Goal: Task Accomplishment & Management: Manage account settings

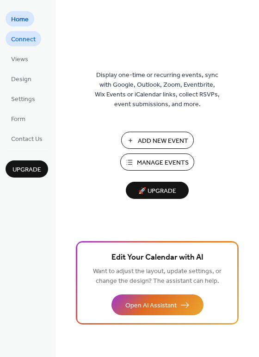
click at [31, 36] on span "Connect" at bounding box center [23, 40] width 25 height 10
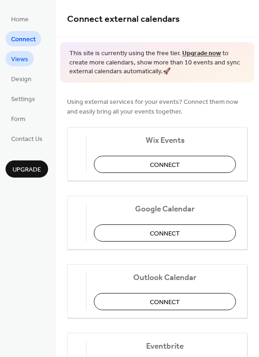
drag, startPoint x: 31, startPoint y: 61, endPoint x: 26, endPoint y: 60, distance: 4.7
click at [26, 60] on span "Views" at bounding box center [19, 60] width 17 height 10
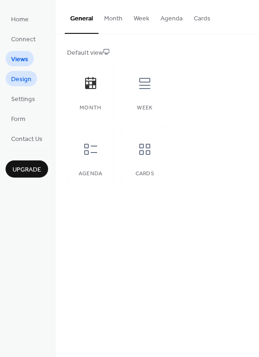
click at [20, 78] on span "Design" at bounding box center [21, 80] width 20 height 10
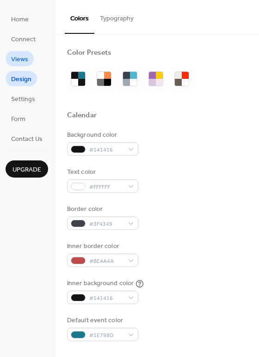
click at [20, 59] on span "Views" at bounding box center [19, 60] width 17 height 10
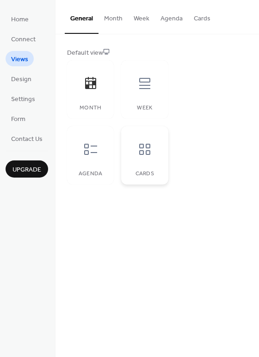
click at [132, 163] on div "Cards" at bounding box center [144, 155] width 47 height 58
click at [91, 165] on div "Agenda" at bounding box center [90, 155] width 47 height 58
click at [136, 78] on div at bounding box center [145, 83] width 28 height 28
click at [132, 170] on div "Cards" at bounding box center [144, 155] width 47 height 58
click at [40, 82] on ul "Home Connect Views Design Settings Form Contact Us" at bounding box center [27, 78] width 43 height 135
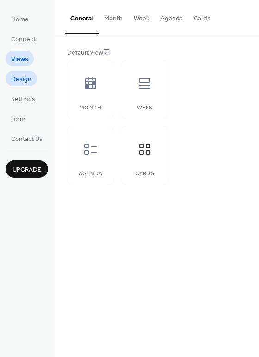
click at [23, 80] on span "Design" at bounding box center [21, 80] width 20 height 10
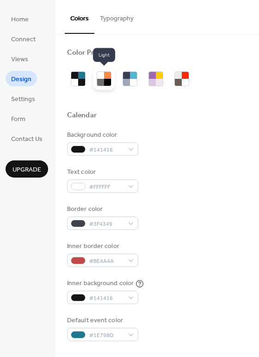
click at [103, 84] on div at bounding box center [100, 82] width 7 height 7
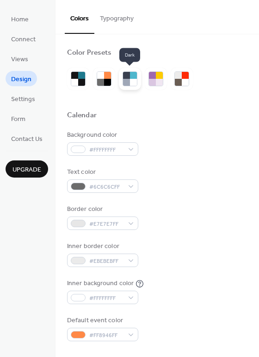
click at [128, 83] on div at bounding box center [126, 82] width 7 height 7
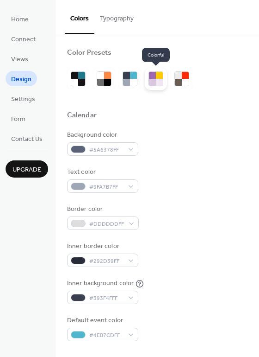
click at [160, 80] on div at bounding box center [159, 82] width 7 height 7
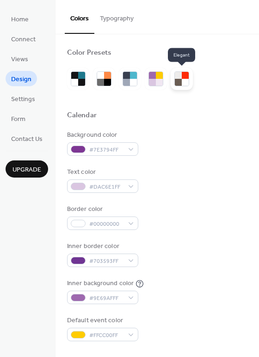
click at [187, 80] on div at bounding box center [185, 82] width 7 height 7
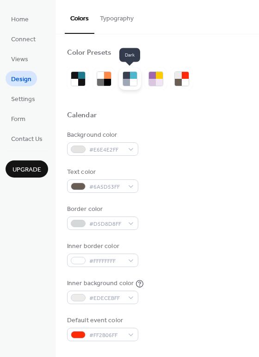
click at [135, 80] on div at bounding box center [133, 82] width 7 height 7
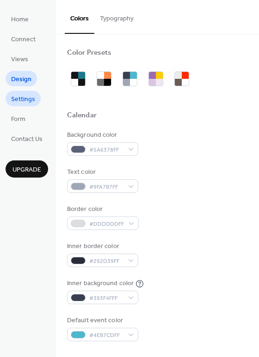
click at [38, 98] on link "Settings" at bounding box center [23, 98] width 35 height 15
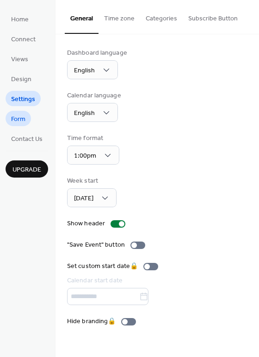
click at [29, 117] on link "Form" at bounding box center [18, 118] width 25 height 15
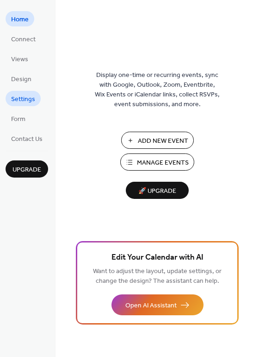
click at [30, 99] on span "Settings" at bounding box center [23, 99] width 24 height 10
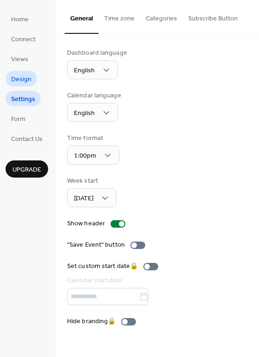
click at [25, 81] on span "Design" at bounding box center [21, 80] width 20 height 10
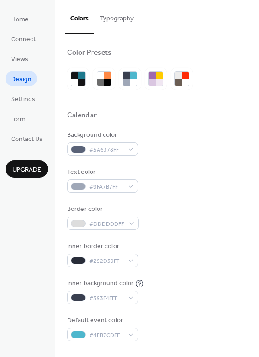
click at [36, 63] on ul "Home Connect Views Design Settings Form Contact Us" at bounding box center [27, 78] width 43 height 135
click at [22, 59] on span "Views" at bounding box center [19, 60] width 17 height 10
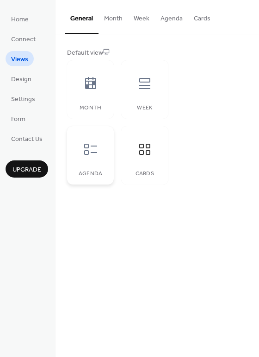
click at [111, 140] on div "Agenda" at bounding box center [90, 155] width 47 height 58
click at [145, 96] on div at bounding box center [145, 83] width 28 height 28
